Goal: Information Seeking & Learning: Learn about a topic

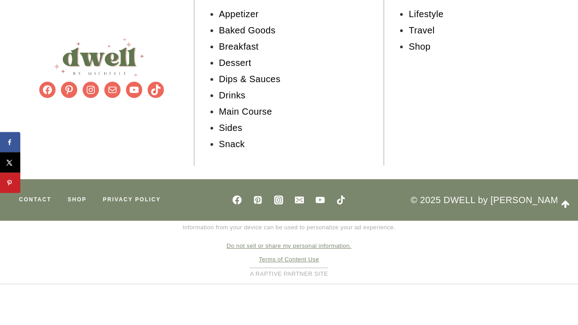
scroll to position [9789, 0]
